Goal: Book appointment/travel/reservation

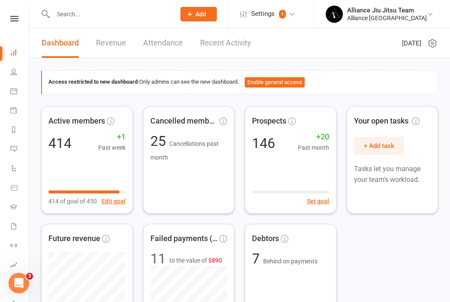
click at [18, 21] on div "Clubworx" at bounding box center [14, 30] width 29 height 28
click at [17, 18] on icon at bounding box center [14, 19] width 8 height 6
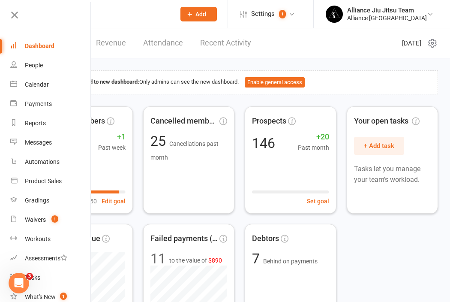
click at [33, 45] on div "Dashboard" at bounding box center [40, 45] width 30 height 7
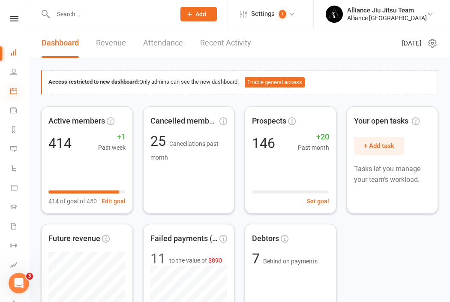
click at [16, 91] on icon at bounding box center [13, 90] width 7 height 7
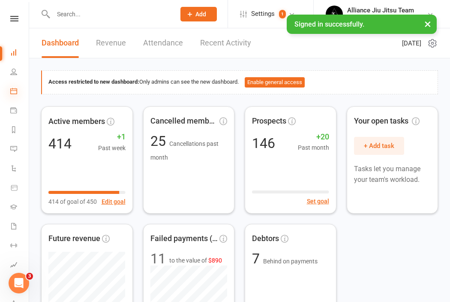
click at [16, 90] on icon at bounding box center [13, 90] width 7 height 7
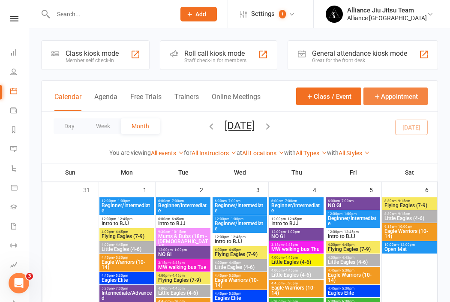
click at [396, 96] on button "Appointment" at bounding box center [395, 96] width 64 height 18
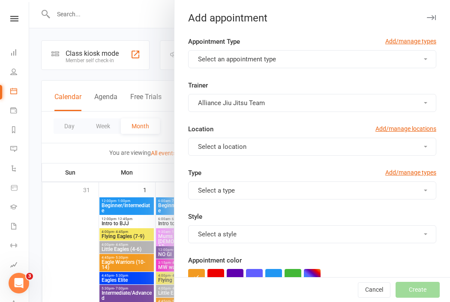
click at [333, 56] on button "Select an appointment type" at bounding box center [312, 59] width 248 height 18
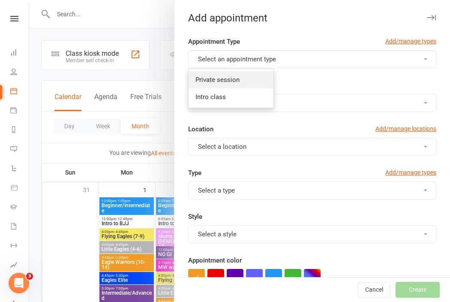
click at [236, 75] on link "Private session" at bounding box center [231, 79] width 85 height 17
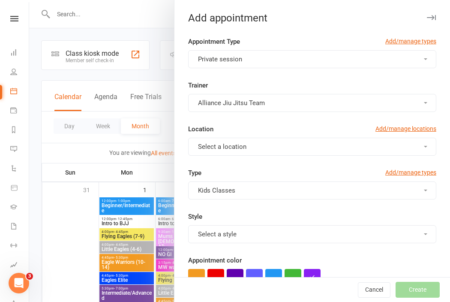
click at [346, 105] on button "Alliance Jiu Jitsu Team" at bounding box center [312, 103] width 248 height 18
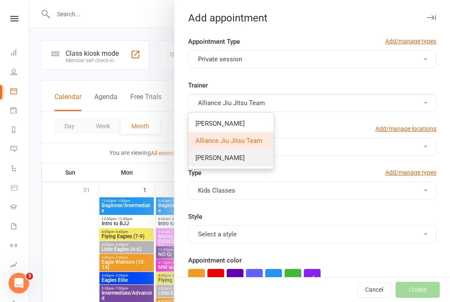
click at [232, 160] on span "Fabricio Correa" at bounding box center [219, 158] width 49 height 8
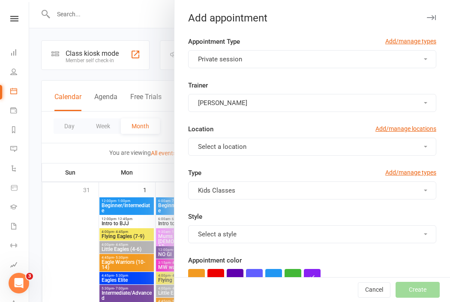
click at [318, 141] on button "Select a location" at bounding box center [312, 147] width 248 height 18
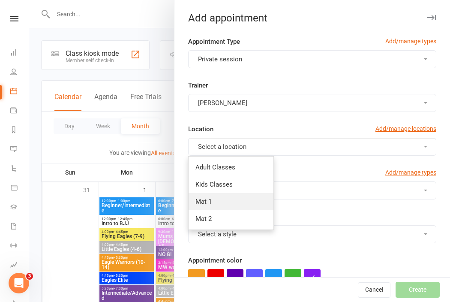
click at [223, 204] on link "Mat 1" at bounding box center [231, 201] width 85 height 17
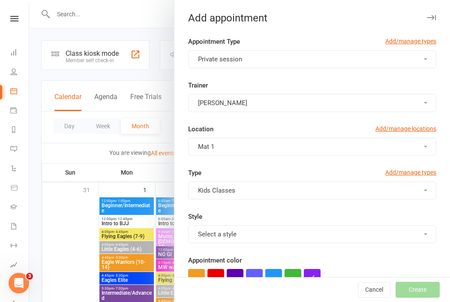
click at [281, 193] on button "Kids Classes" at bounding box center [312, 190] width 248 height 18
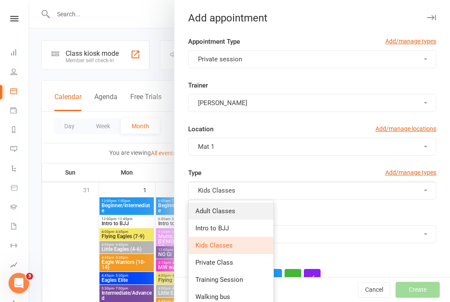
click at [235, 212] on link "Adult Classes" at bounding box center [231, 210] width 85 height 17
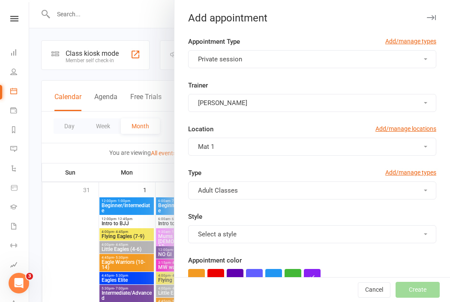
click at [286, 234] on button "Select a style" at bounding box center [312, 234] width 248 height 18
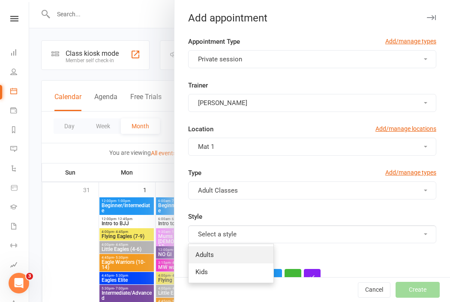
click at [231, 259] on link "Adults" at bounding box center [231, 254] width 85 height 17
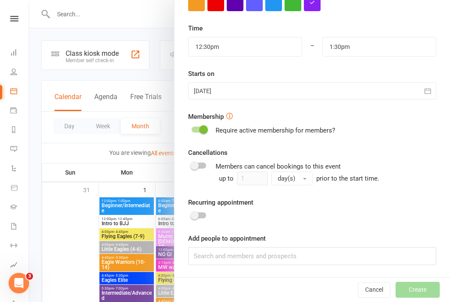
scroll to position [274, 0]
click at [242, 254] on input at bounding box center [312, 256] width 248 height 18
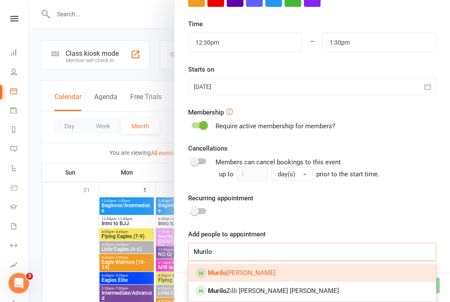
scroll to position [279, 0]
type input "Murilo"
click at [202, 123] on span at bounding box center [203, 125] width 9 height 9
click at [192, 124] on input "checkbox" at bounding box center [192, 124] width 0 height 0
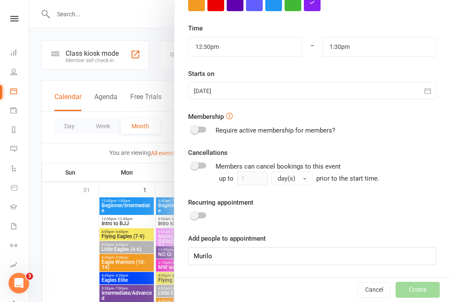
scroll to position [274, 0]
click at [204, 216] on div at bounding box center [199, 216] width 15 height 6
click at [192, 214] on input "checkbox" at bounding box center [192, 214] width 0 height 0
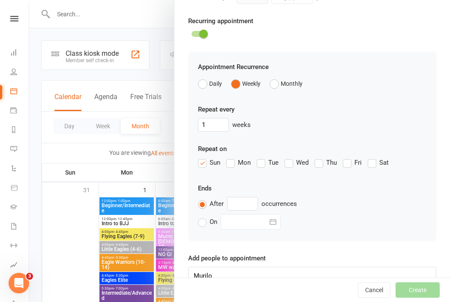
scroll to position [461, 0]
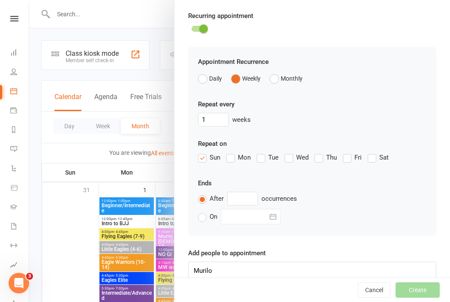
click at [232, 160] on label "Mon" at bounding box center [238, 157] width 24 height 10
click at [232, 152] on input "Mon" at bounding box center [229, 152] width 6 height 0
click at [241, 199] on input "text" at bounding box center [242, 199] width 31 height 14
type input "10"
click at [373, 290] on button "Cancel" at bounding box center [374, 289] width 33 height 15
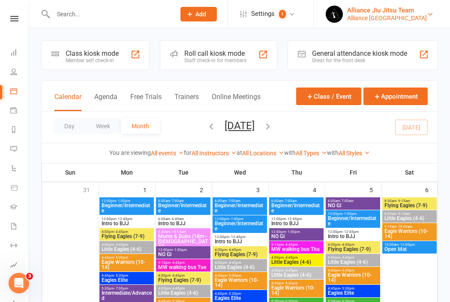
click at [399, 12] on div "Alliance Jiu Jitsu Team" at bounding box center [387, 10] width 80 height 8
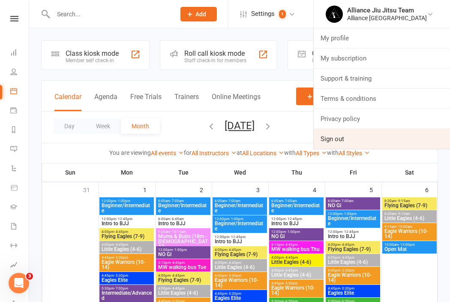
click at [379, 143] on link "Sign out" at bounding box center [382, 139] width 136 height 20
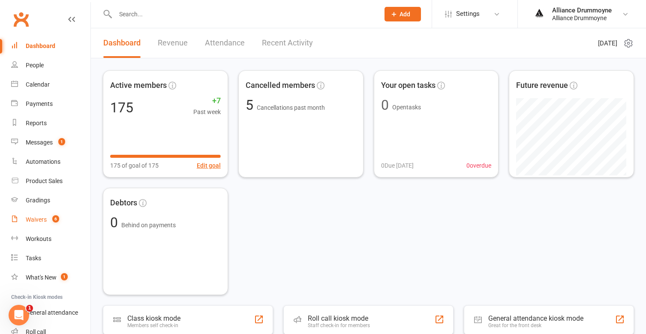
click at [37, 221] on div "Waivers" at bounding box center [36, 219] width 21 height 7
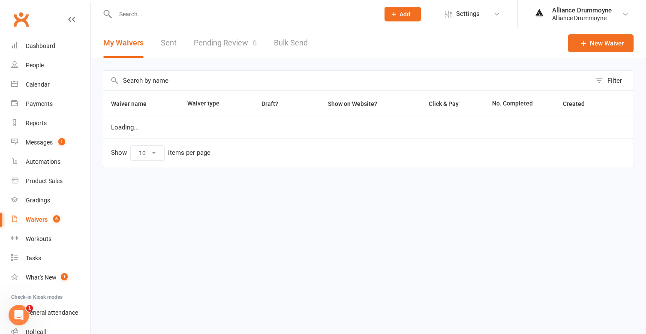
click at [222, 48] on link "Pending Review 6" at bounding box center [225, 43] width 63 height 30
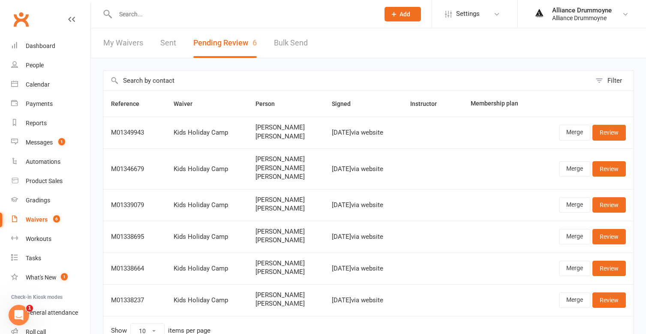
click at [204, 13] on input "text" at bounding box center [243, 14] width 261 height 12
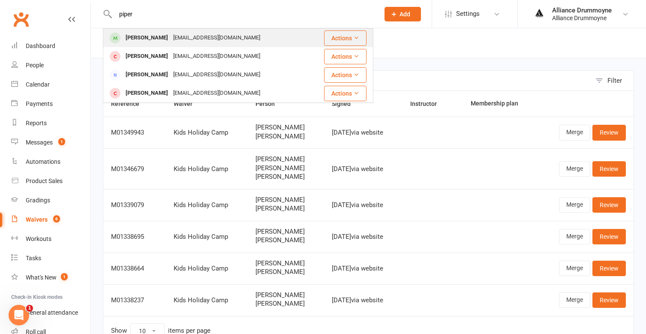
type input "piper"
click at [176, 39] on div "vittoria.desiati@hotmail.com" at bounding box center [217, 38] width 92 height 12
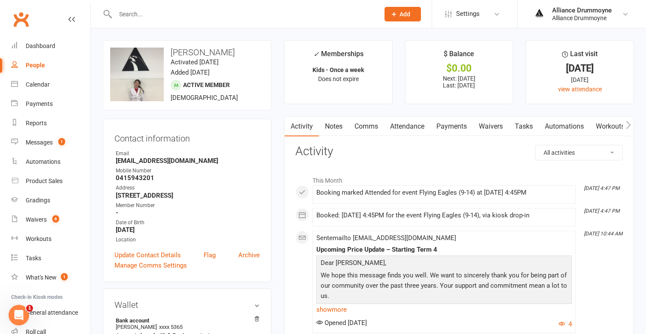
click at [449, 127] on link "Payments" at bounding box center [451, 127] width 42 height 20
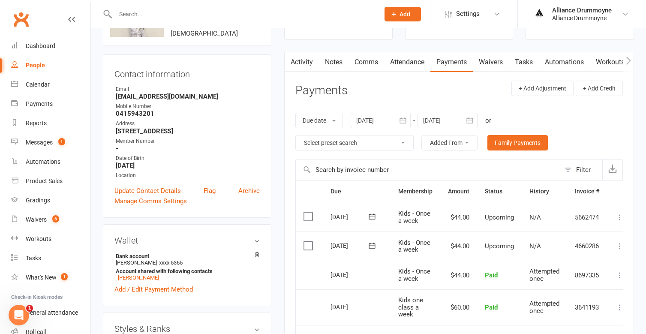
scroll to position [78, 0]
